Goal: Find specific page/section: Find specific page/section

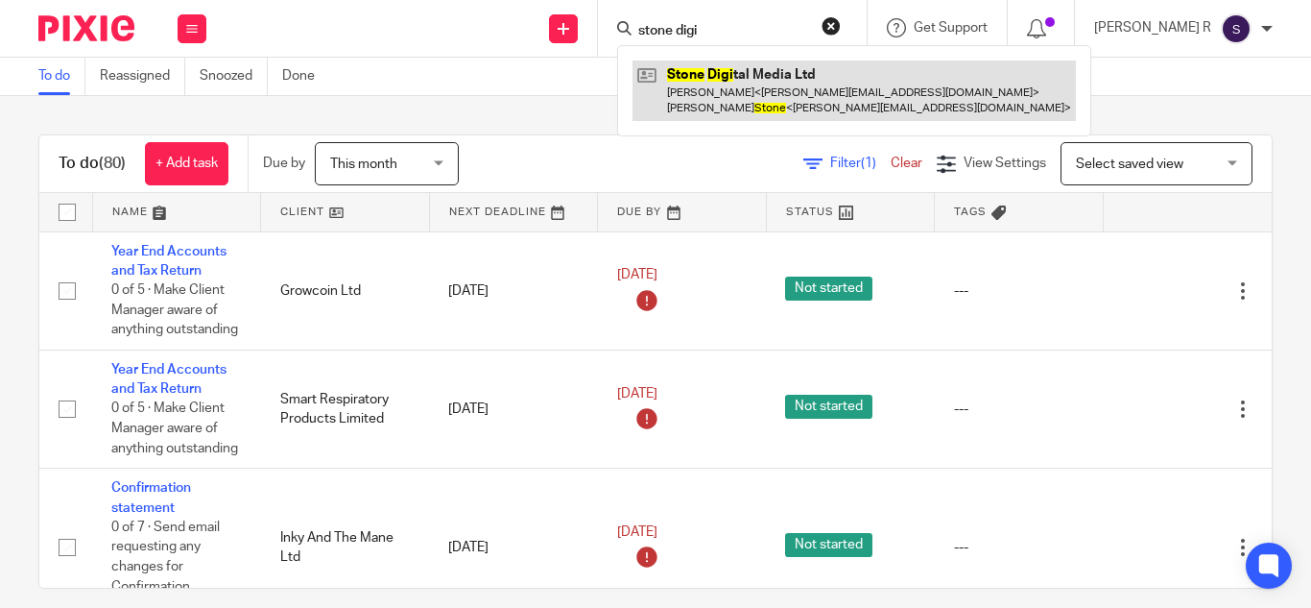
type input "stone digi"
click at [846, 94] on link at bounding box center [853, 90] width 443 height 60
